Goal: Information Seeking & Learning: Understand process/instructions

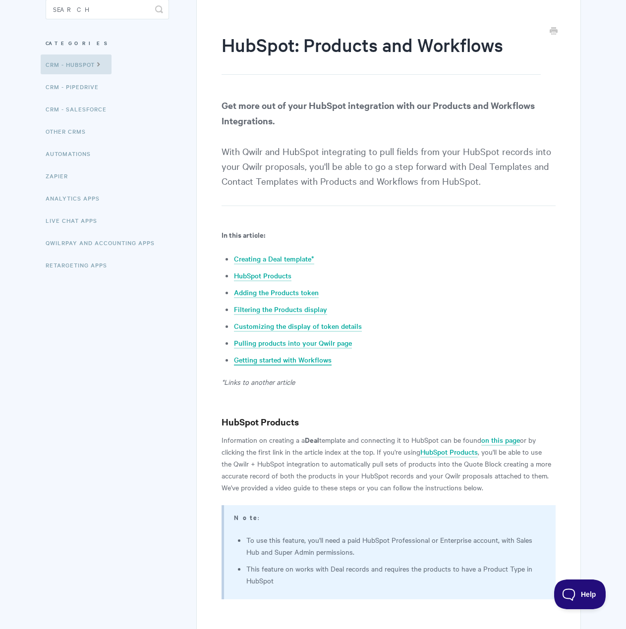
click at [317, 357] on link "Getting started with Workflows" at bounding box center [283, 360] width 98 height 11
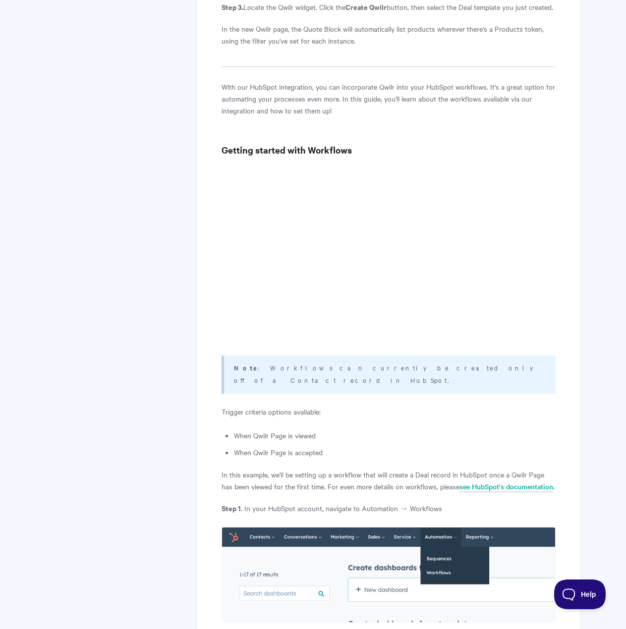
scroll to position [3842, 0]
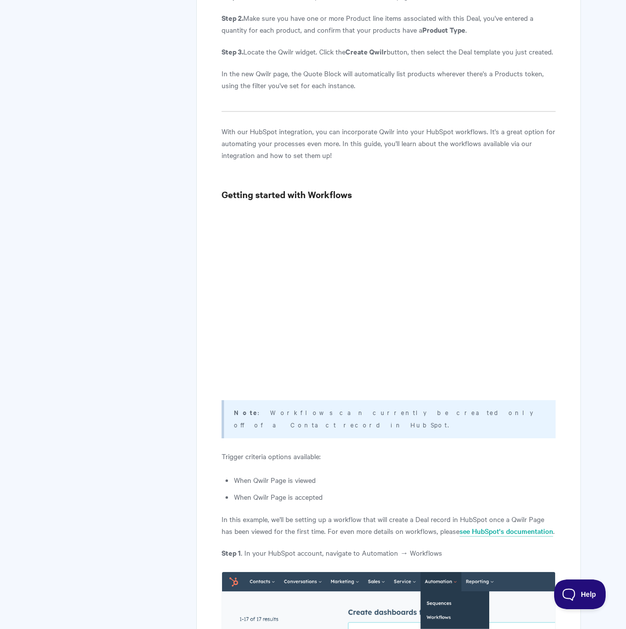
drag, startPoint x: 11, startPoint y: 387, endPoint x: 129, endPoint y: 73, distance: 335.1
click at [129, 73] on div "HubSpot: Products and Workflows Get more out of your HubSpot integration with o…" at bounding box center [313, 509] width 535 height 8581
click at [82, 206] on div "HubSpot: Products and Workflows Get more out of your HubSpot integration with o…" at bounding box center [313, 509] width 535 height 8581
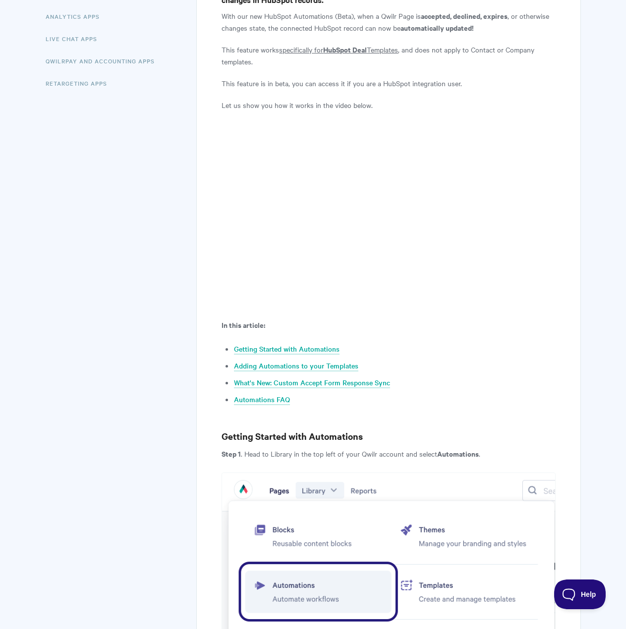
scroll to position [297, 0]
